Goal: Transaction & Acquisition: Book appointment/travel/reservation

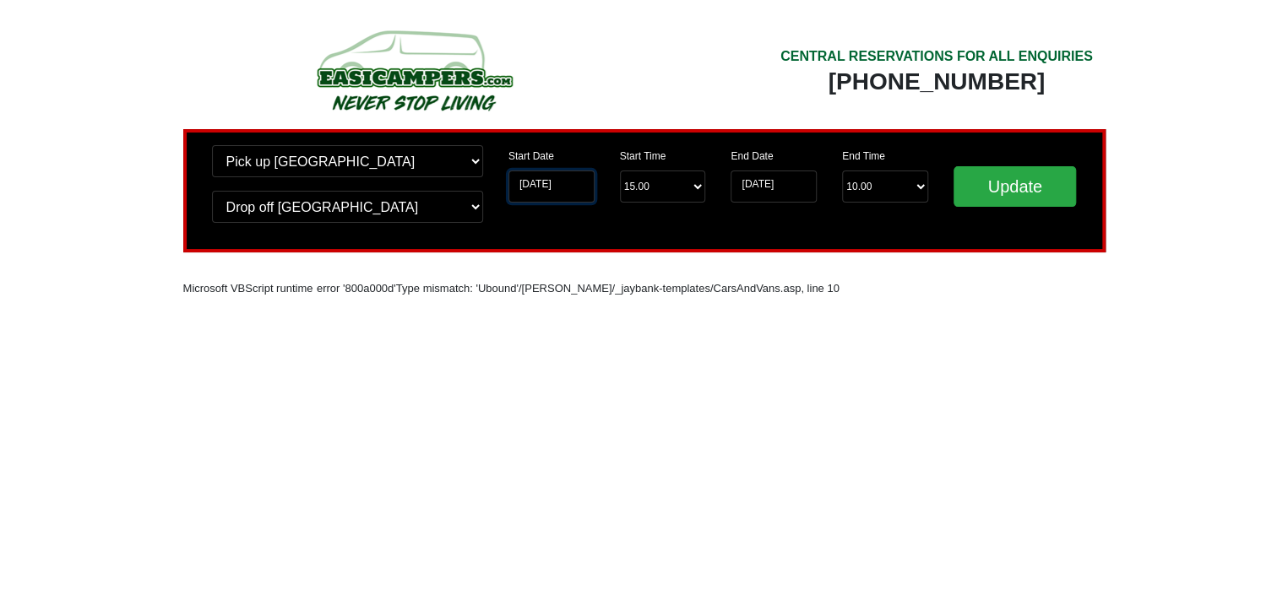
click at [572, 189] on input "[DATE]" at bounding box center [551, 187] width 86 height 32
click at [573, 187] on input "[DATE]" at bounding box center [551, 187] width 86 height 32
drag, startPoint x: 573, startPoint y: 187, endPoint x: 483, endPoint y: 183, distance: 89.6
click at [483, 183] on div "Change pick up location? Pick up [GEOGRAPHIC_DATA] [GEOGRAPHIC_DATA] [GEOGRAPHI…" at bounding box center [644, 190] width 922 height 123
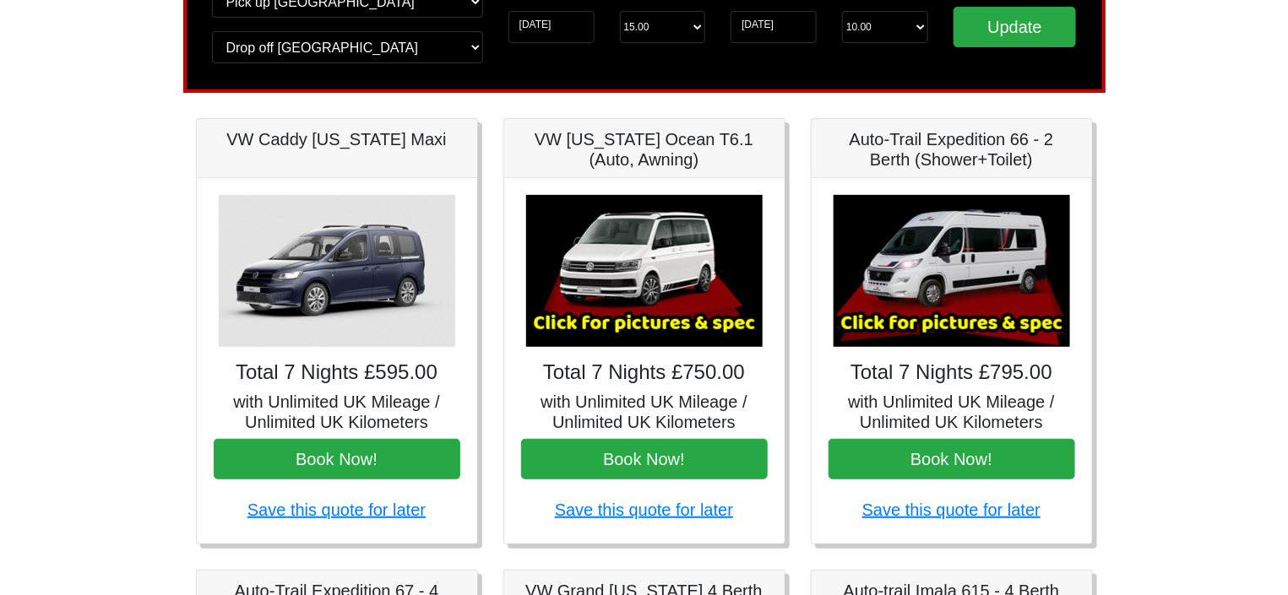
scroll to position [169, 0]
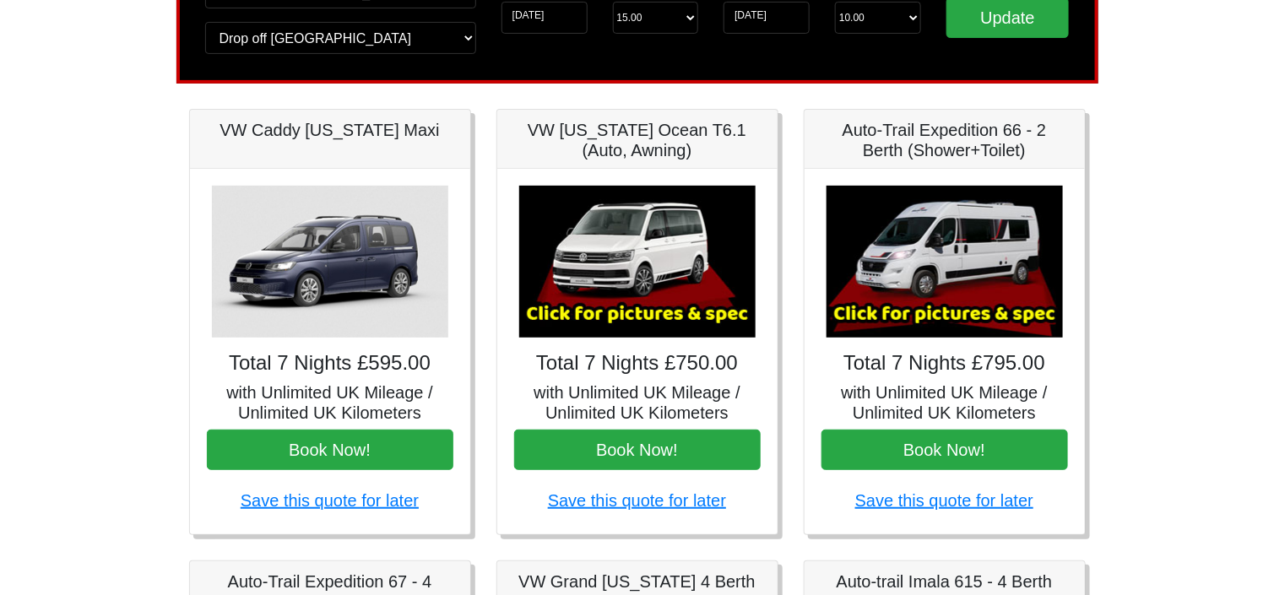
click at [954, 306] on img at bounding box center [945, 262] width 236 height 152
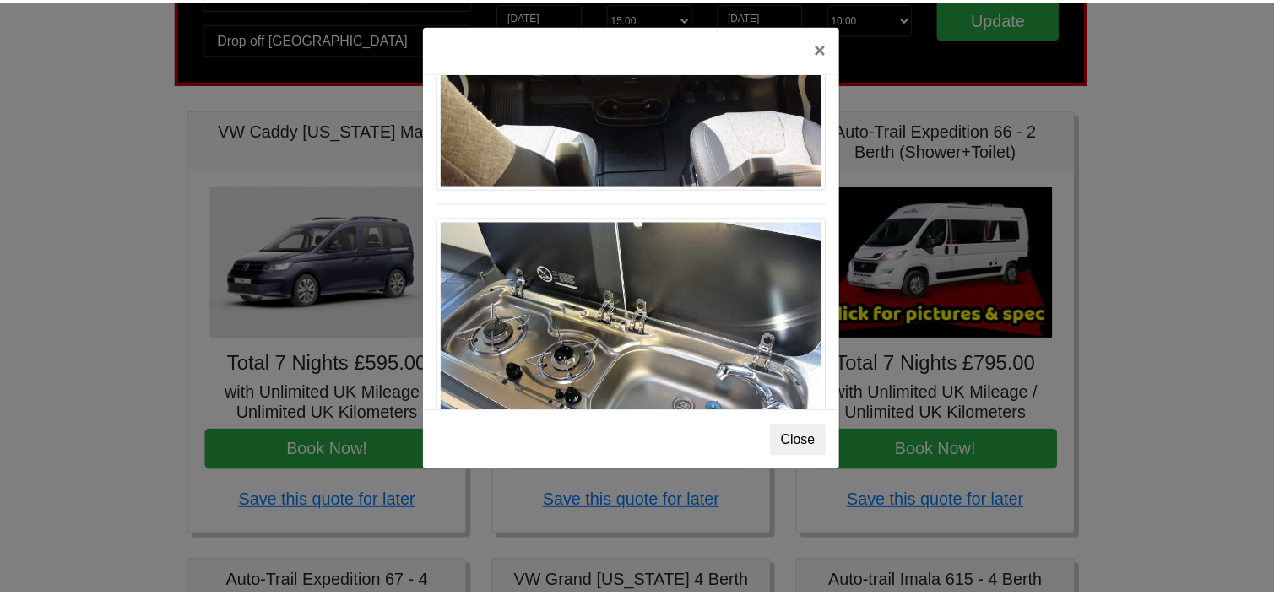
scroll to position [1753, 0]
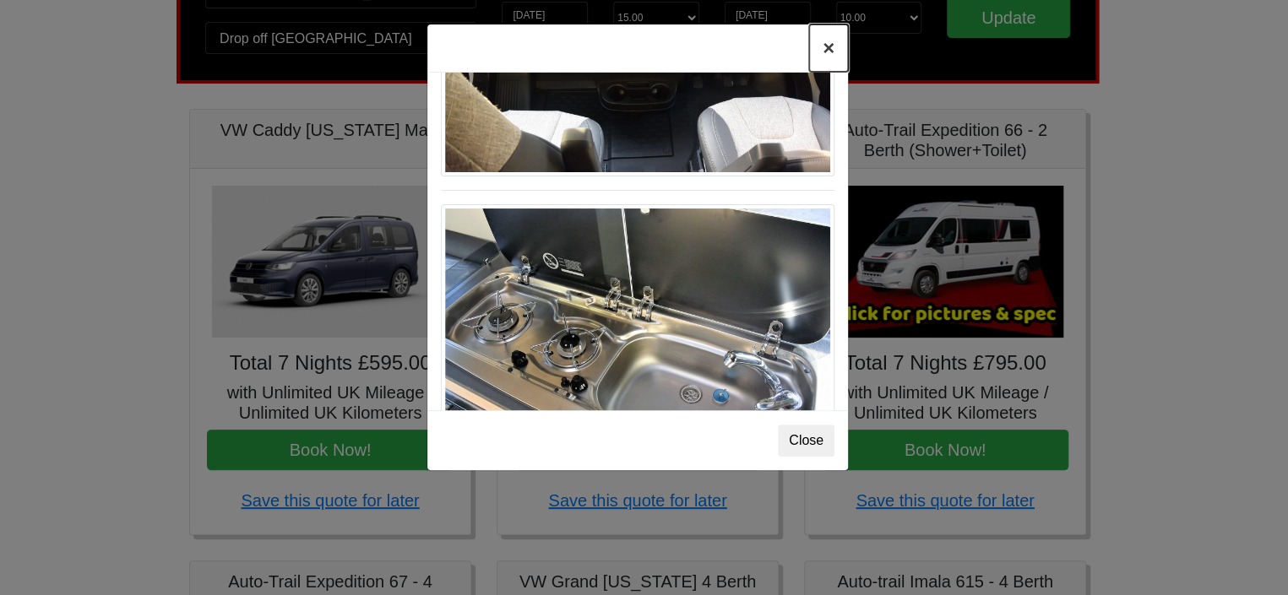
click at [828, 47] on button "×" at bounding box center [828, 47] width 39 height 47
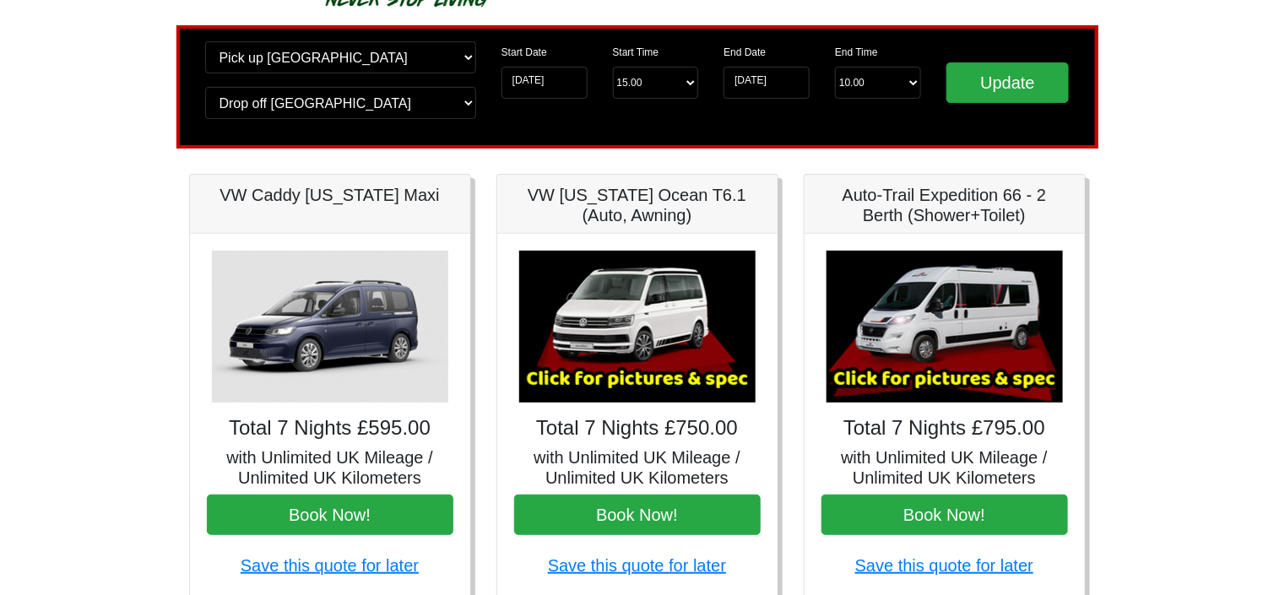
scroll to position [0, 0]
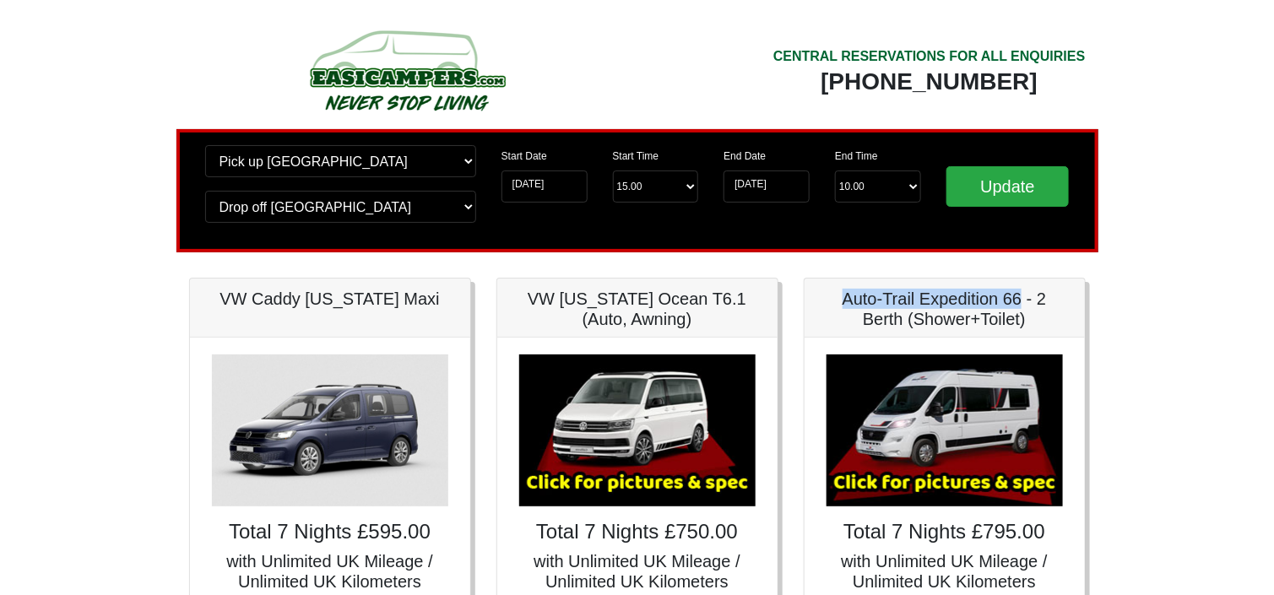
drag, startPoint x: 843, startPoint y: 302, endPoint x: 1021, endPoint y: 297, distance: 178.3
click at [1021, 297] on h5 "Auto-Trail Expedition 66 - 2 Berth (Shower+Toilet)" at bounding box center [945, 309] width 247 height 41
